Goal: Find specific page/section: Find specific page/section

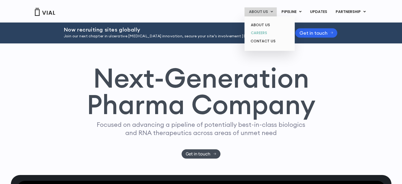
click at [266, 33] on link "CAREERS" at bounding box center [269, 33] width 46 height 8
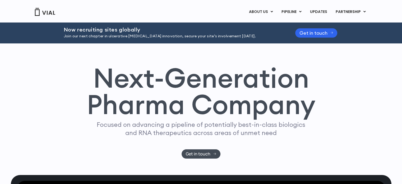
click at [63, 70] on div "Next-Generation Pharma Company Focused on advancing a pipeline of potentially b…" at bounding box center [201, 112] width 339 height 94
